Goal: Find specific page/section: Find specific page/section

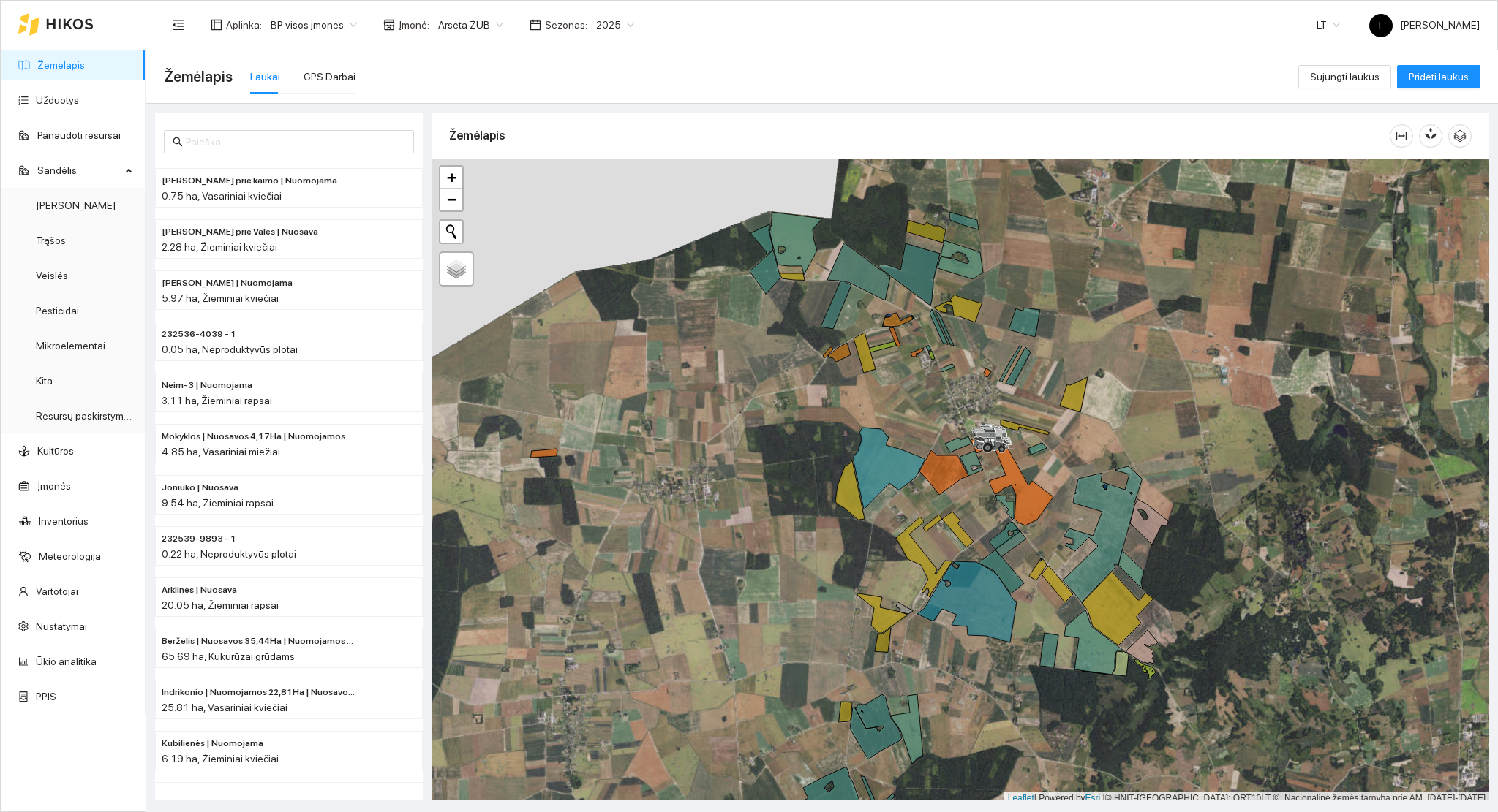
click at [85, 26] on icon at bounding box center [70, 24] width 48 height 11
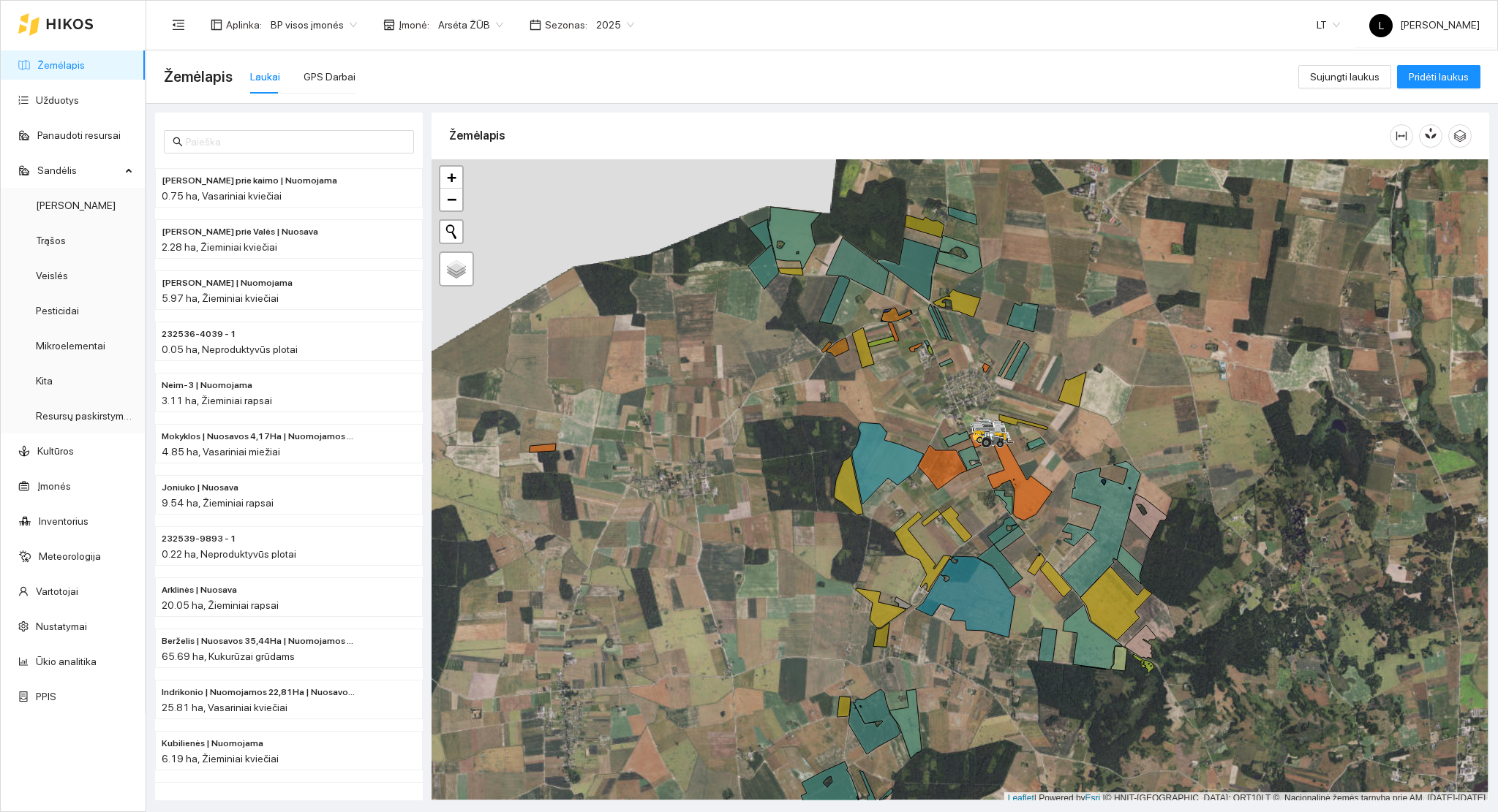
scroll to position [4, 0]
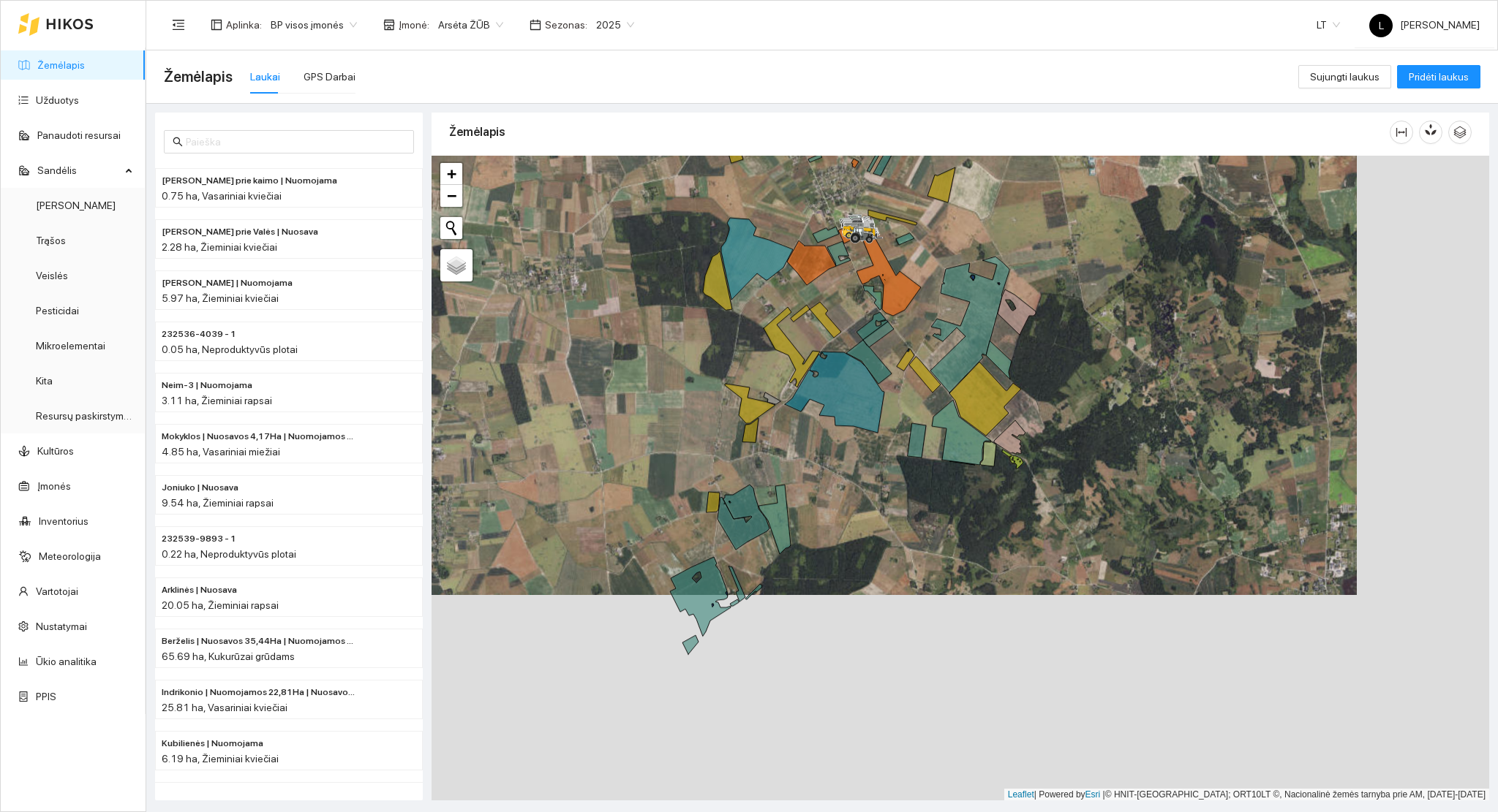
drag, startPoint x: 812, startPoint y: 573, endPoint x: 681, endPoint y: 366, distance: 245.0
click at [681, 366] on div at bounding box center [960, 479] width 1057 height 646
